Goal: Information Seeking & Learning: Compare options

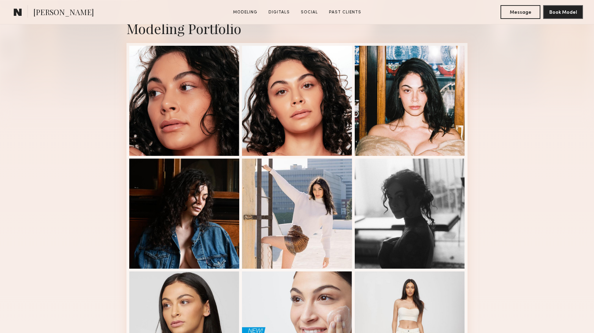
scroll to position [204, 0]
